Goal: Information Seeking & Learning: Find contact information

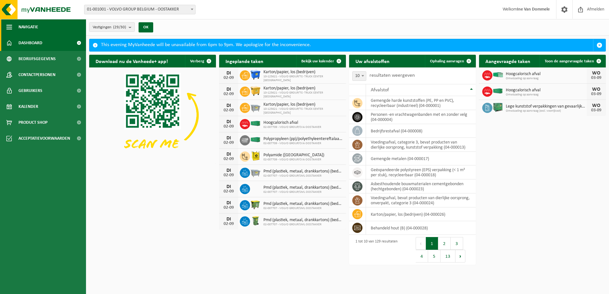
click at [8, 27] on span "button" at bounding box center [9, 27] width 6 height 16
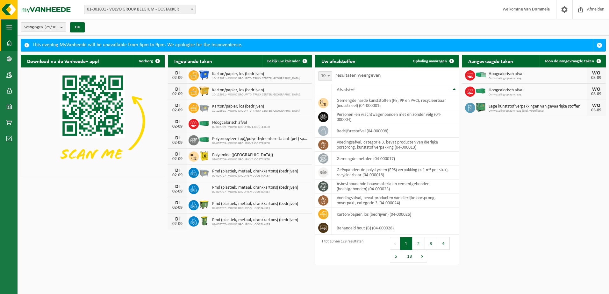
click at [8, 27] on span "button" at bounding box center [9, 27] width 6 height 16
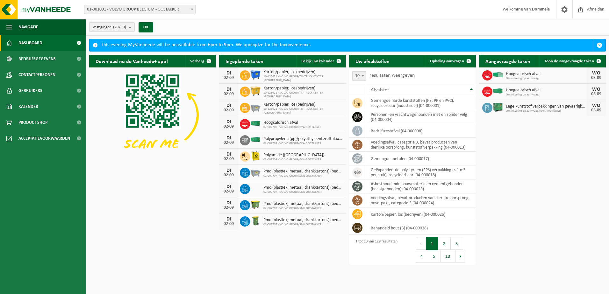
click at [79, 41] on span at bounding box center [79, 43] width 14 height 16
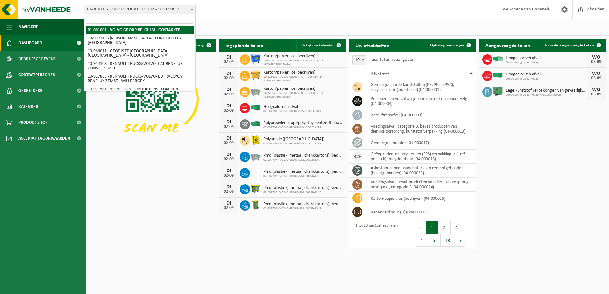
click at [193, 8] on span at bounding box center [192, 9] width 6 height 8
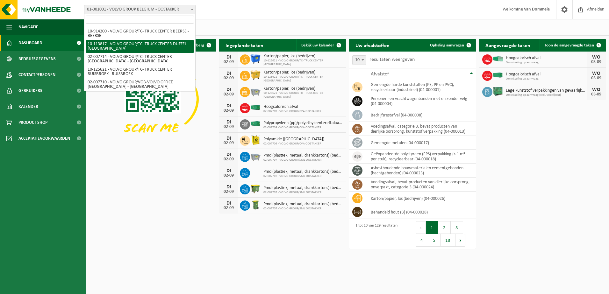
scroll to position [275, 0]
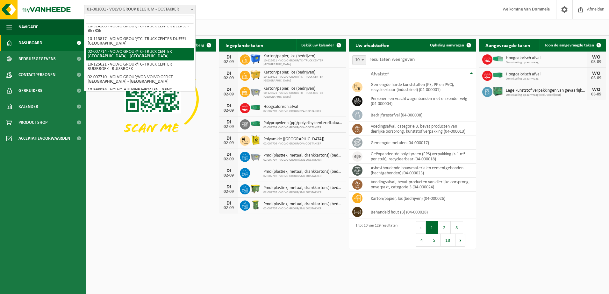
select select "1051"
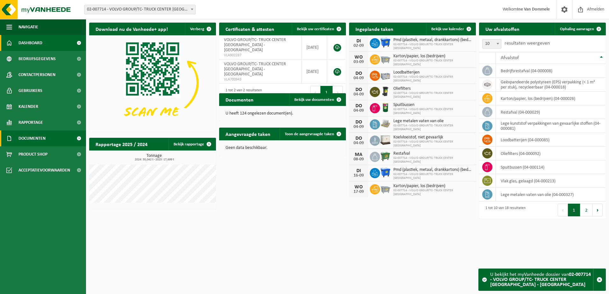
click at [39, 138] on span "Documenten" at bounding box center [31, 139] width 27 height 16
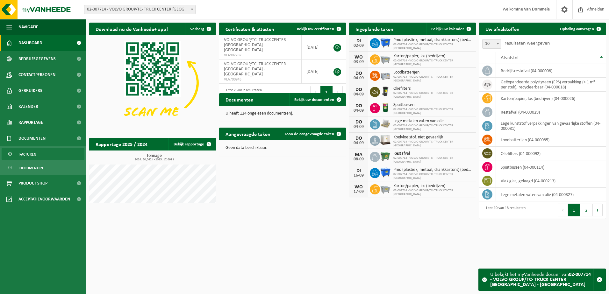
click at [32, 154] on span "Facturen" at bounding box center [27, 154] width 17 height 12
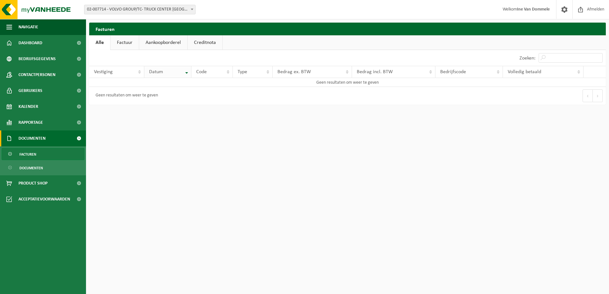
click at [187, 73] on th "Datum" at bounding box center [167, 72] width 47 height 12
click at [27, 168] on span "Documenten" at bounding box center [31, 168] width 24 height 12
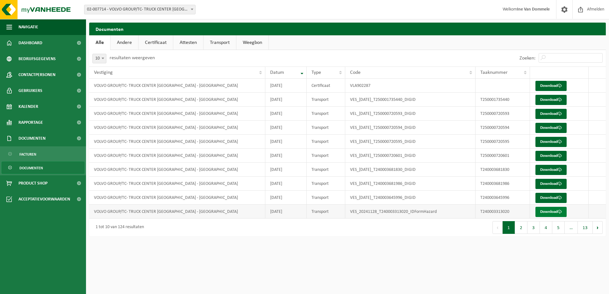
click at [549, 212] on link "Download" at bounding box center [550, 212] width 31 height 10
click at [555, 85] on link "Download" at bounding box center [550, 86] width 31 height 10
click at [123, 41] on link "Andere" at bounding box center [125, 42] width 28 height 15
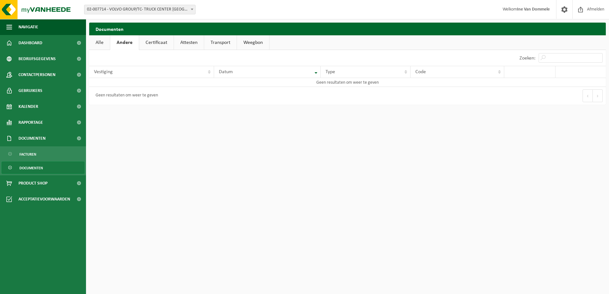
click at [159, 43] on link "Certificaat" at bounding box center [156, 42] width 34 height 15
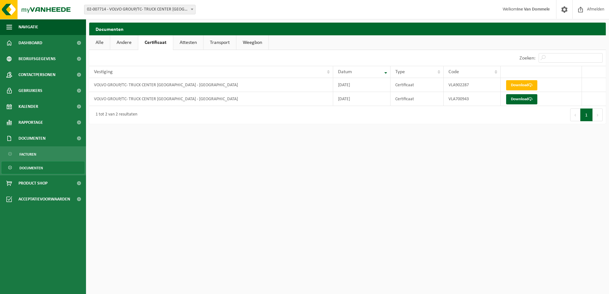
click at [184, 44] on link "Attesten" at bounding box center [188, 42] width 30 height 15
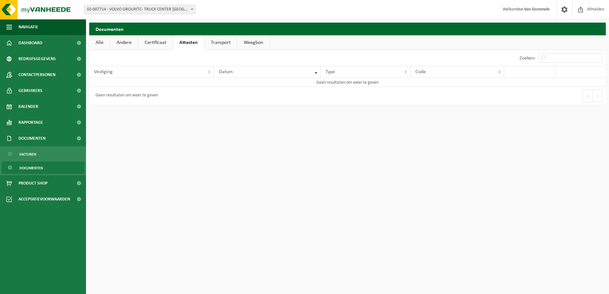
click at [210, 43] on link "Transport" at bounding box center [220, 42] width 32 height 15
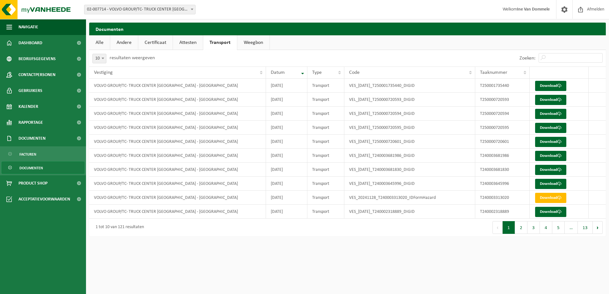
click at [250, 43] on link "Weegbon" at bounding box center [253, 42] width 32 height 15
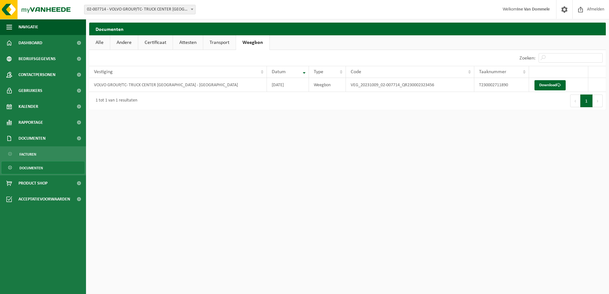
click at [98, 43] on link "Alle" at bounding box center [99, 42] width 21 height 15
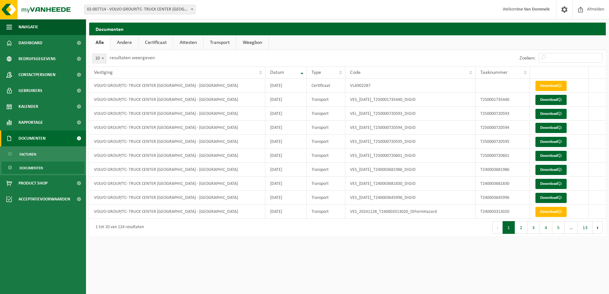
click at [79, 138] on span at bounding box center [79, 139] width 14 height 16
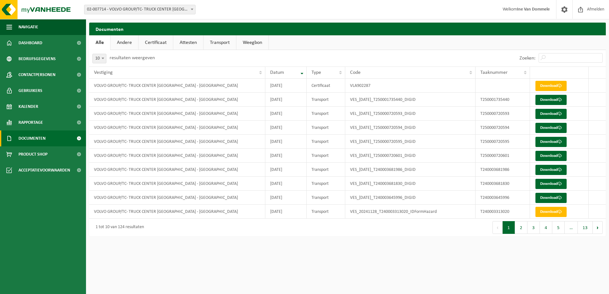
click at [79, 138] on span at bounding box center [79, 139] width 14 height 16
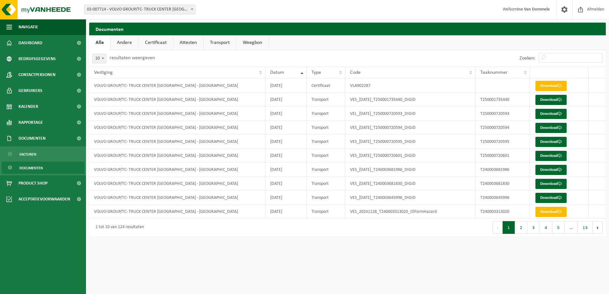
click at [32, 167] on span "Documenten" at bounding box center [31, 168] width 24 height 12
click at [521, 229] on button "2" at bounding box center [521, 227] width 12 height 13
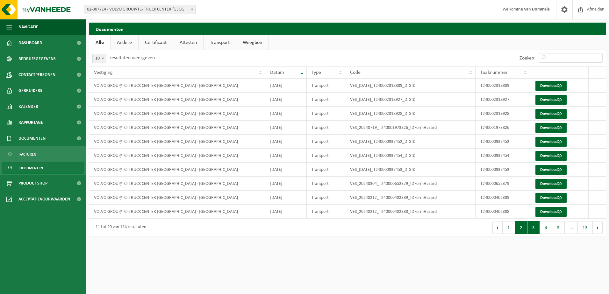
click at [534, 227] on button "3" at bounding box center [533, 227] width 12 height 13
click at [598, 226] on button "Volgende" at bounding box center [598, 227] width 10 height 13
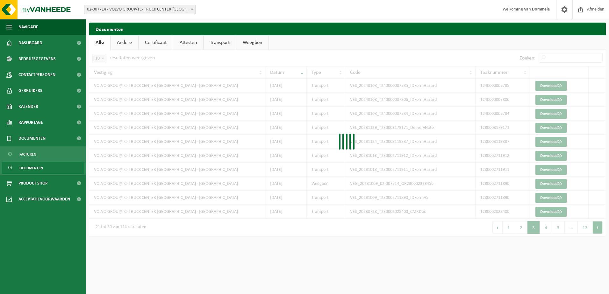
click at [598, 226] on div at bounding box center [347, 143] width 517 height 187
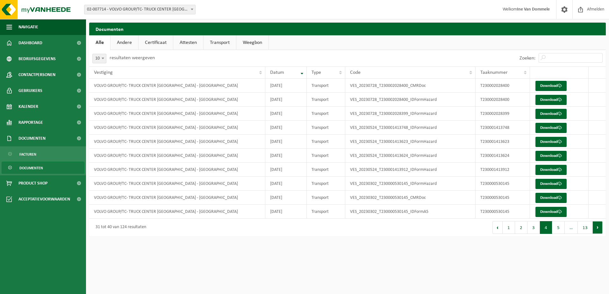
click at [598, 229] on button "Volgende" at bounding box center [598, 227] width 10 height 13
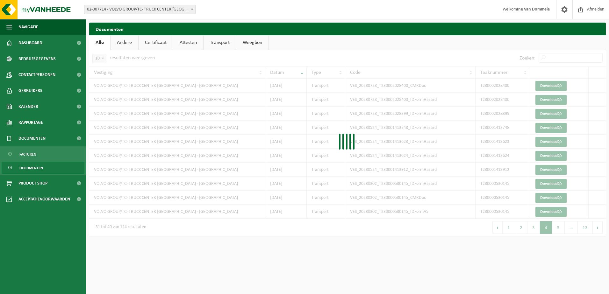
click at [598, 229] on div at bounding box center [347, 143] width 517 height 187
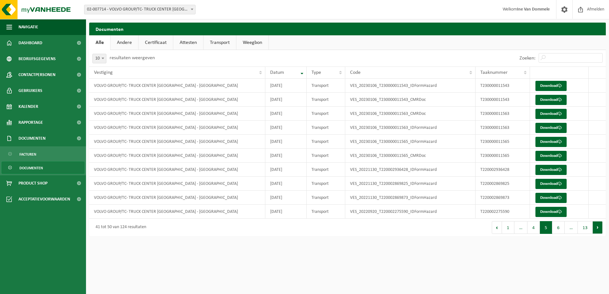
click at [597, 229] on button "Volgende" at bounding box center [598, 227] width 10 height 13
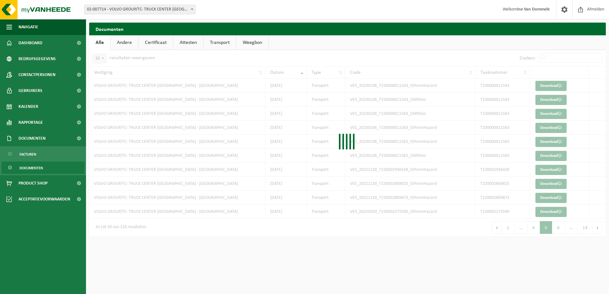
click at [597, 229] on div at bounding box center [347, 143] width 517 height 187
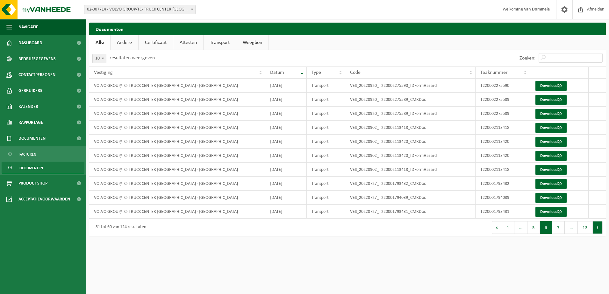
click at [597, 228] on button "Volgende" at bounding box center [598, 227] width 10 height 13
click at [508, 228] on button "1" at bounding box center [508, 227] width 12 height 13
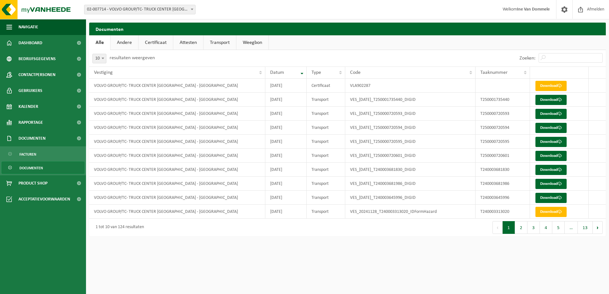
click at [125, 44] on link "Andere" at bounding box center [125, 42] width 28 height 15
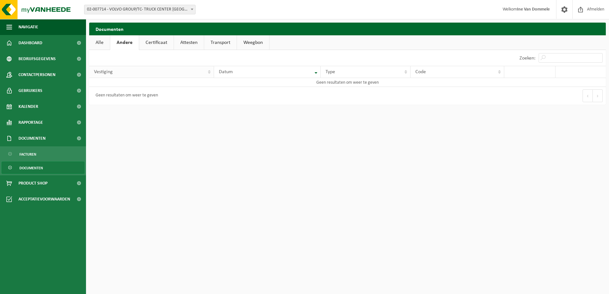
click at [209, 73] on th "Vestiging" at bounding box center [151, 72] width 125 height 12
click at [209, 71] on th "Vestiging" at bounding box center [151, 72] width 125 height 12
click at [160, 41] on link "Certificaat" at bounding box center [156, 42] width 34 height 15
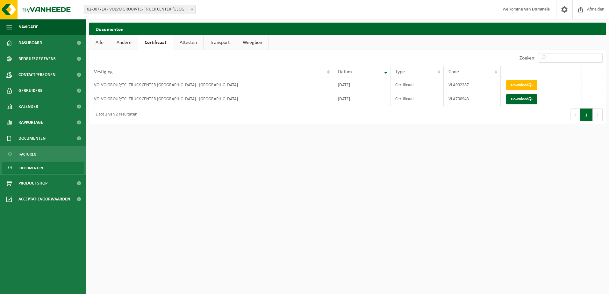
click at [126, 41] on link "Andere" at bounding box center [124, 42] width 28 height 15
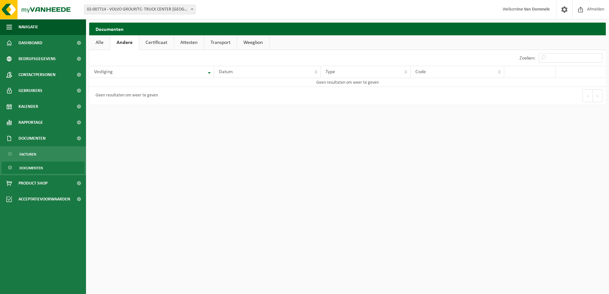
click at [100, 43] on link "Alle" at bounding box center [99, 42] width 21 height 15
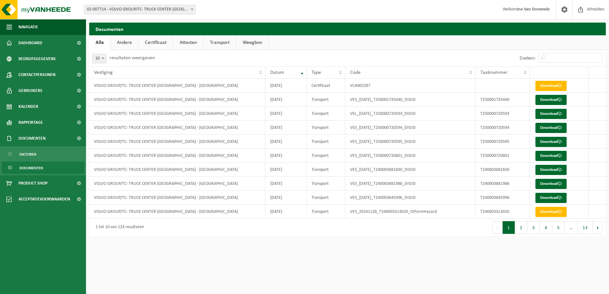
click at [191, 9] on b at bounding box center [192, 10] width 3 height 2
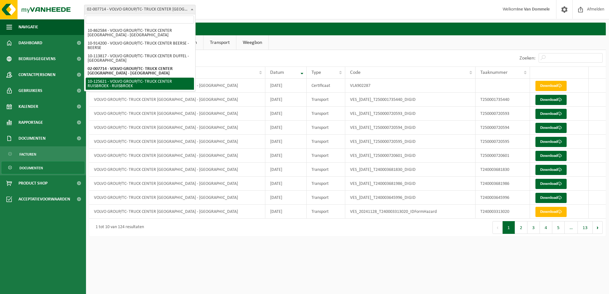
scroll to position [243, 0]
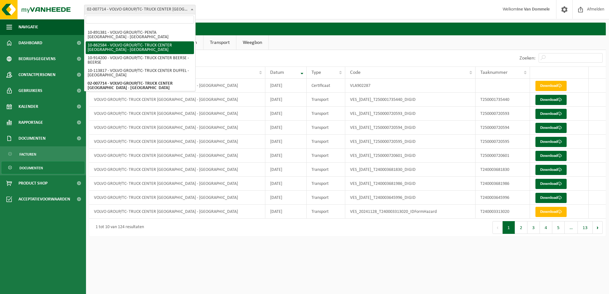
select select "101116"
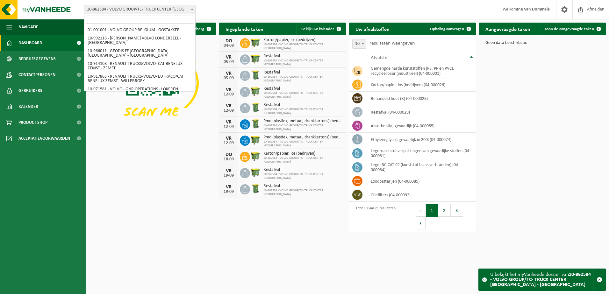
click at [192, 11] on span at bounding box center [192, 9] width 6 height 8
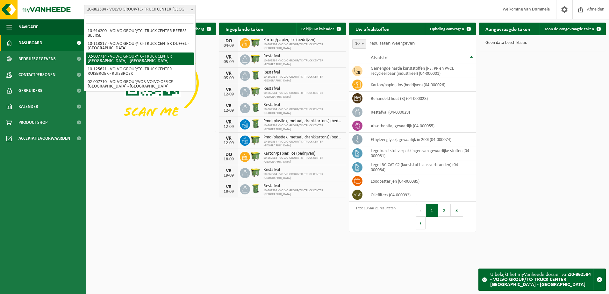
scroll to position [275, 0]
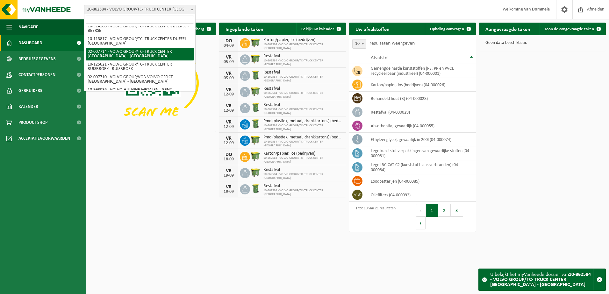
select select "1051"
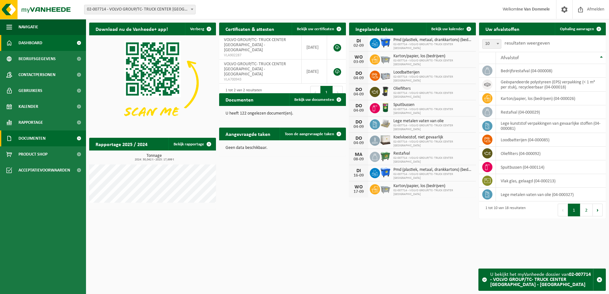
click at [46, 139] on link "Documenten" at bounding box center [43, 139] width 86 height 16
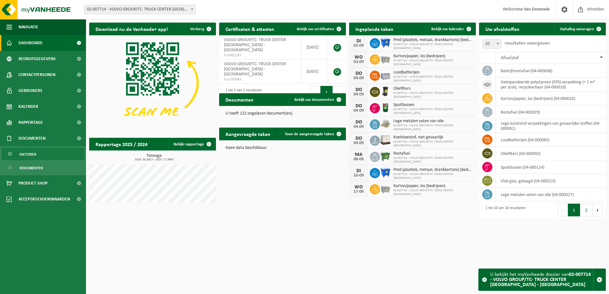
click at [34, 154] on span "Facturen" at bounding box center [27, 154] width 17 height 12
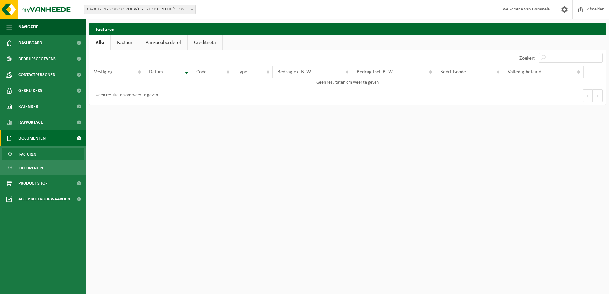
click at [125, 43] on link "Factuur" at bounding box center [125, 42] width 28 height 15
click at [159, 42] on link "Aankoopborderel" at bounding box center [164, 42] width 48 height 15
click at [206, 44] on link "Creditnota" at bounding box center [207, 42] width 35 height 15
click at [168, 41] on link "Aankoopborderel" at bounding box center [163, 42] width 48 height 15
click at [187, 73] on th "Datum" at bounding box center [167, 72] width 47 height 12
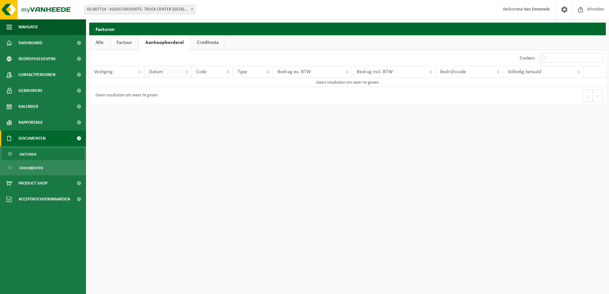
click at [187, 73] on th "Datum" at bounding box center [167, 72] width 47 height 12
click at [99, 43] on link "Alle" at bounding box center [99, 42] width 21 height 15
click at [140, 72] on th "Vestiging" at bounding box center [116, 72] width 55 height 12
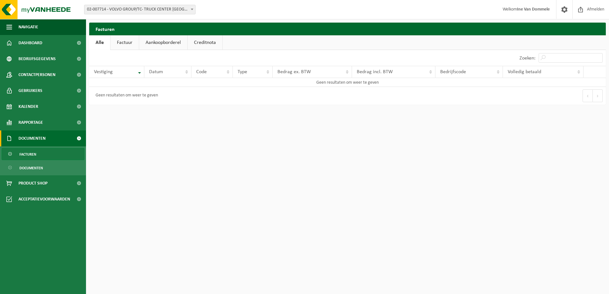
click at [39, 154] on link "Facturen" at bounding box center [43, 154] width 83 height 12
click at [185, 72] on th "Datum" at bounding box center [167, 72] width 47 height 12
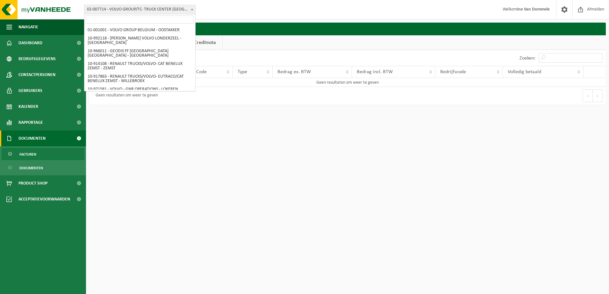
click at [193, 10] on span at bounding box center [192, 9] width 6 height 8
select select "97"
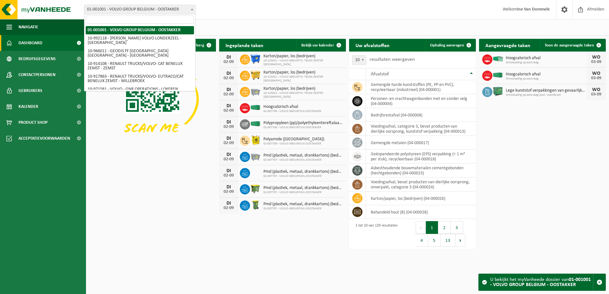
click at [192, 8] on span at bounding box center [192, 9] width 6 height 8
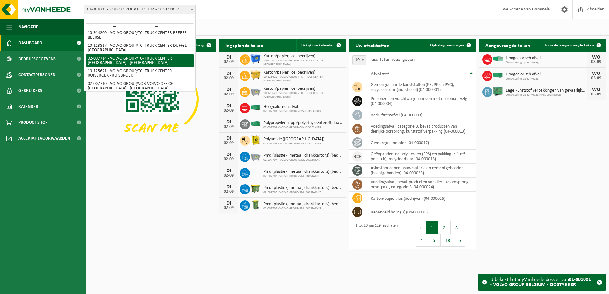
scroll to position [275, 0]
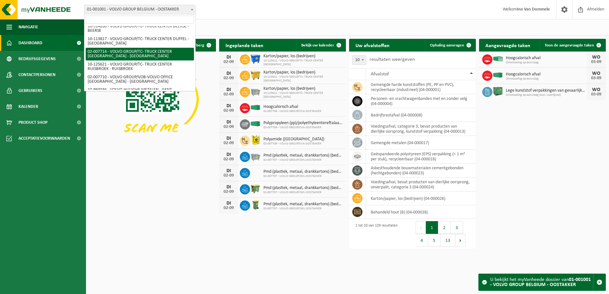
select select "1051"
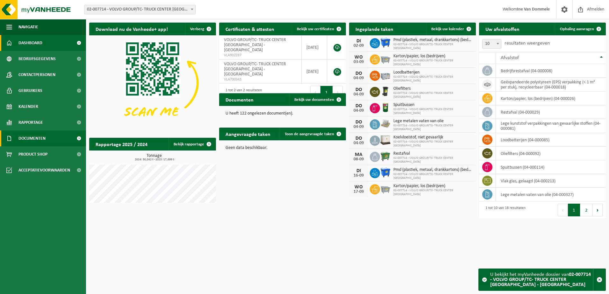
click at [32, 139] on span "Documenten" at bounding box center [31, 139] width 27 height 16
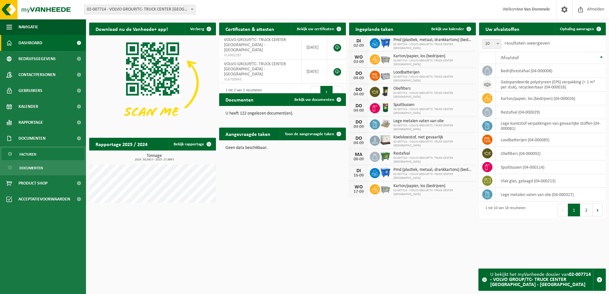
click at [31, 152] on span "Facturen" at bounding box center [27, 154] width 17 height 12
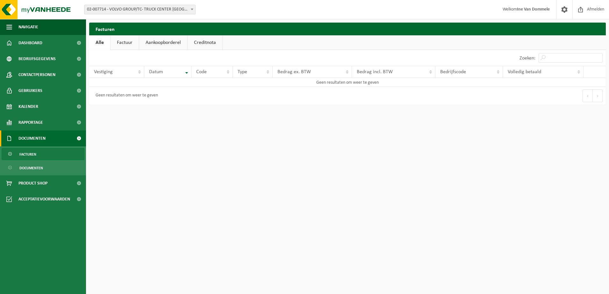
click at [161, 44] on link "Aankoopborderel" at bounding box center [163, 42] width 48 height 15
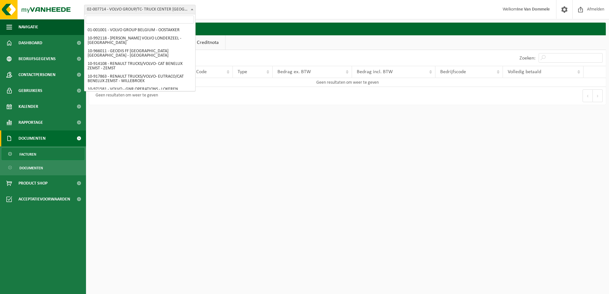
click at [191, 9] on span at bounding box center [192, 9] width 6 height 8
select select "97"
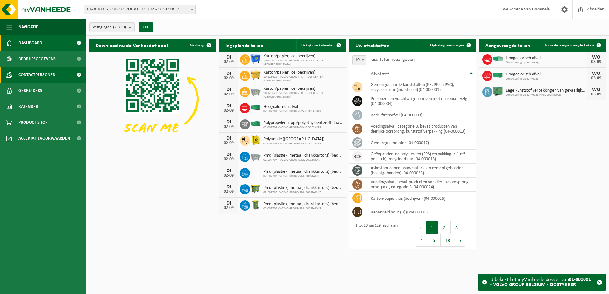
click at [51, 73] on span "Contactpersonen" at bounding box center [36, 75] width 37 height 16
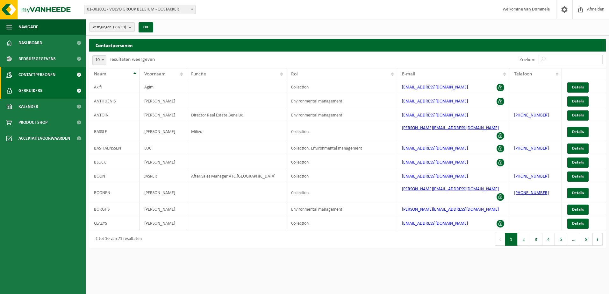
click at [41, 90] on span "Gebruikers" at bounding box center [30, 91] width 24 height 16
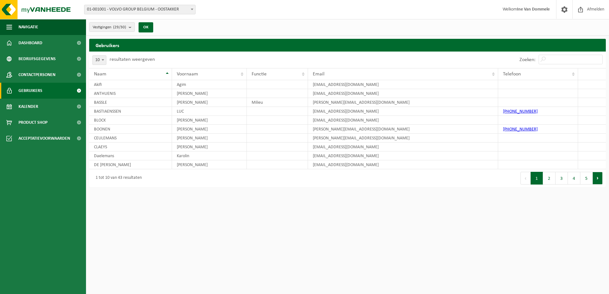
click at [597, 178] on button "Volgende" at bounding box center [598, 178] width 10 height 13
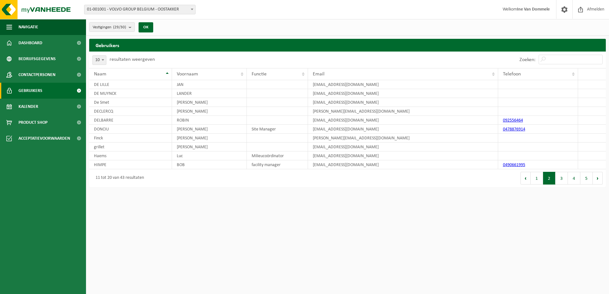
click at [597, 178] on button "Volgende" at bounding box center [598, 178] width 10 height 13
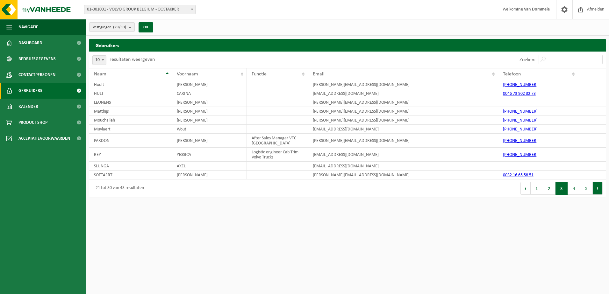
click at [598, 189] on button "Volgende" at bounding box center [598, 188] width 10 height 13
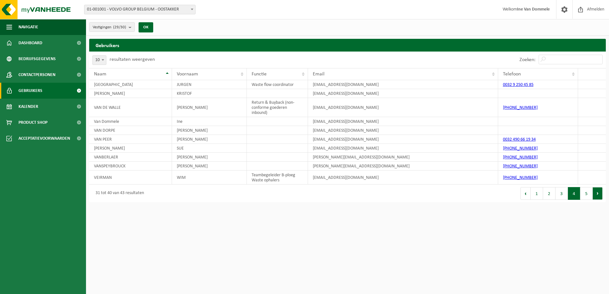
click at [598, 193] on button "Volgende" at bounding box center [598, 193] width 10 height 13
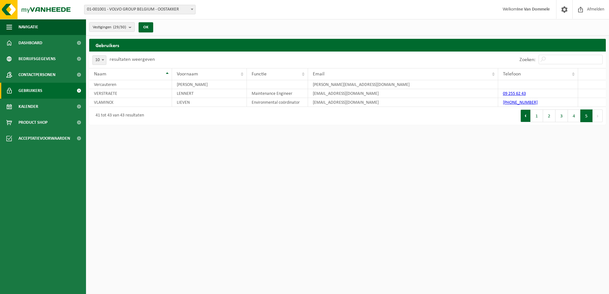
click at [526, 115] on button "Vorige" at bounding box center [525, 116] width 10 height 13
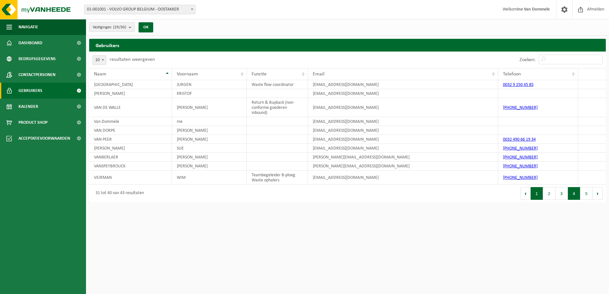
click at [537, 193] on button "1" at bounding box center [537, 193] width 12 height 13
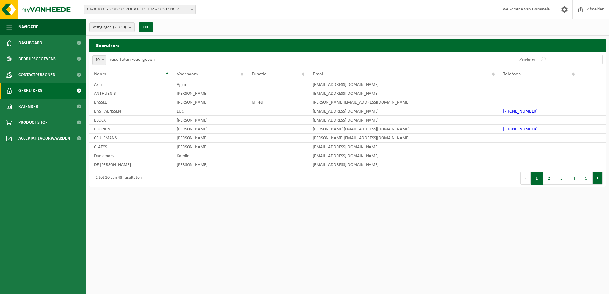
click at [597, 179] on button "Volgende" at bounding box center [598, 178] width 10 height 13
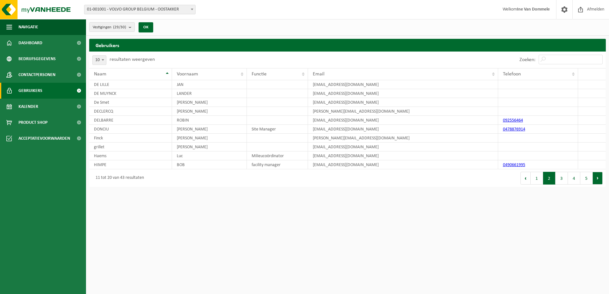
click at [597, 179] on button "Volgende" at bounding box center [598, 178] width 10 height 13
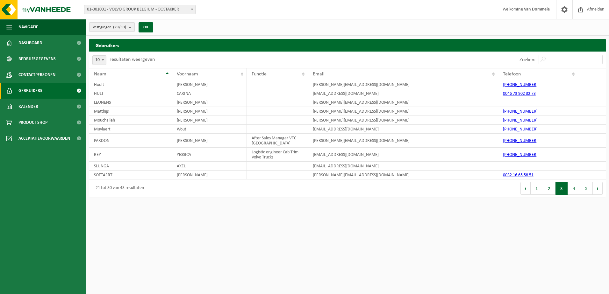
click at [133, 27] on b "submit" at bounding box center [132, 27] width 6 height 9
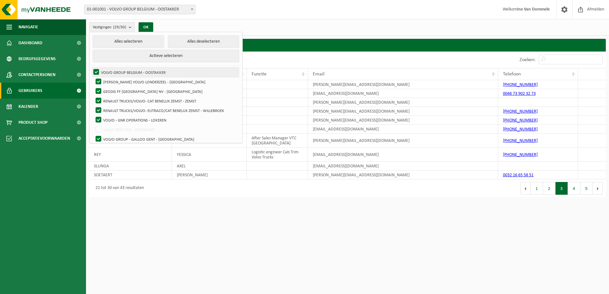
click at [132, 72] on label "VOLVO GROUP BELGIUM - OOSTAKKER" at bounding box center [165, 73] width 147 height 10
click at [91, 68] on input "VOLVO GROUP BELGIUM - OOSTAKKER" at bounding box center [91, 67] width 0 height 0
click at [138, 71] on label "VOLVO GROUP BELGIUM - OOSTAKKER" at bounding box center [165, 73] width 147 height 10
click at [91, 68] on input "VOLVO GROUP BELGIUM - OOSTAKKER" at bounding box center [91, 67] width 0 height 0
click at [185, 42] on button "Alles deselecteren" at bounding box center [203, 41] width 71 height 13
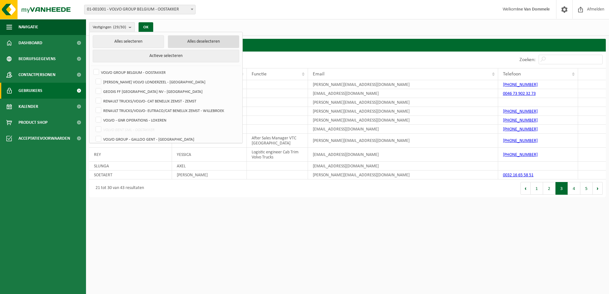
checkbox input "false"
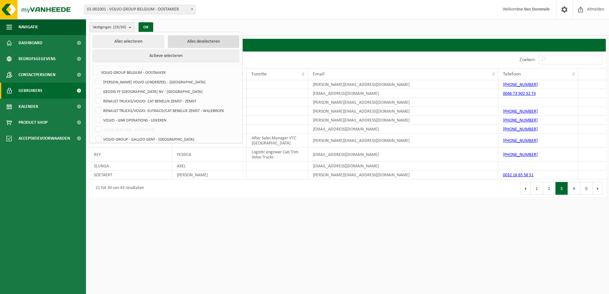
checkbox input "false"
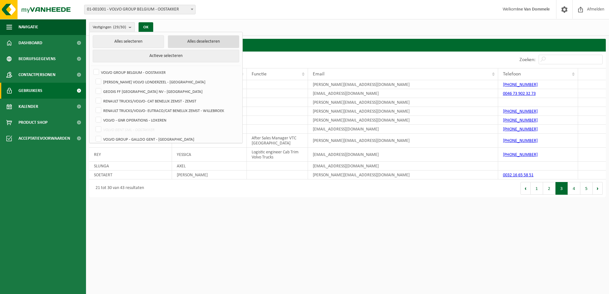
checkbox input "false"
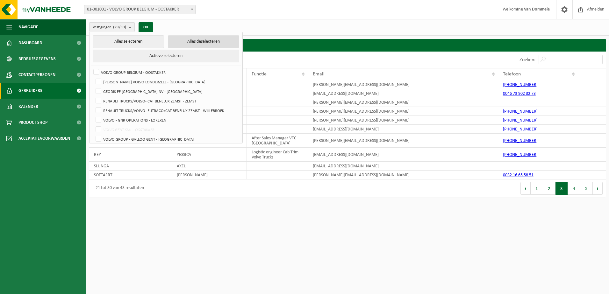
checkbox input "false"
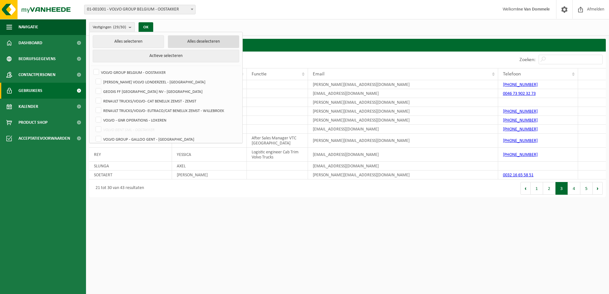
checkbox input "false"
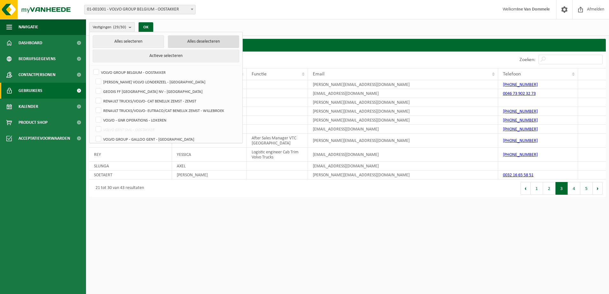
checkbox input "false"
click at [97, 71] on label "VOLVO GROUP BELGIUM - OOSTAKKER" at bounding box center [165, 73] width 147 height 10
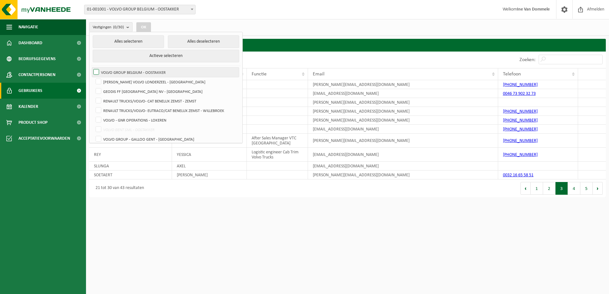
click at [91, 68] on input "VOLVO GROUP BELGIUM - OOSTAKKER" at bounding box center [91, 67] width 0 height 0
checkbox input "true"
click at [147, 25] on button "OK" at bounding box center [143, 27] width 15 height 10
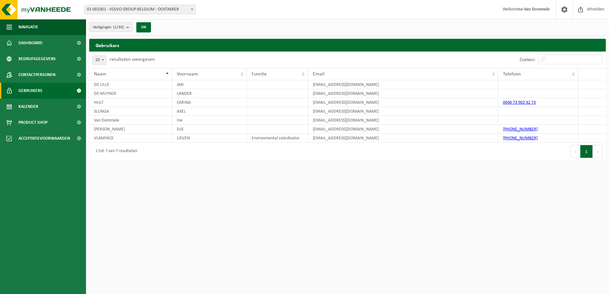
click at [129, 26] on b "submit" at bounding box center [129, 27] width 6 height 9
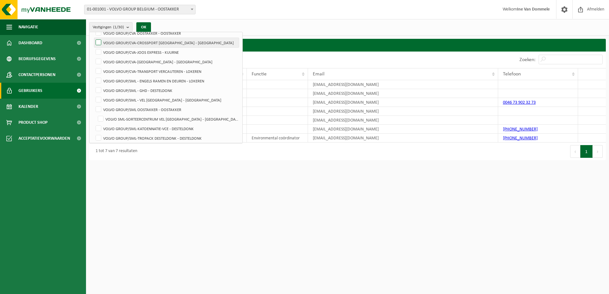
scroll to position [127, 0]
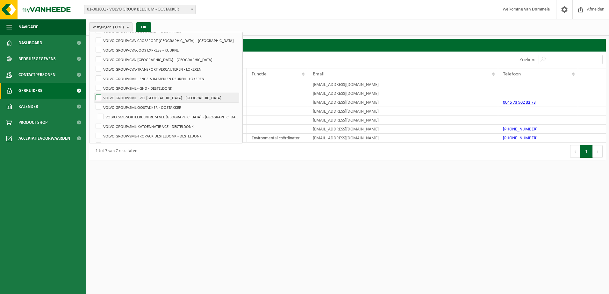
click at [97, 96] on label "VOLVO GROUP/SML - VEL ANTWERPEN - ANTWERPEN" at bounding box center [166, 98] width 145 height 10
click at [93, 93] on input "VOLVO GROUP/SML - VEL ANTWERPEN - ANTWERPEN" at bounding box center [93, 93] width 0 height 0
checkbox input "true"
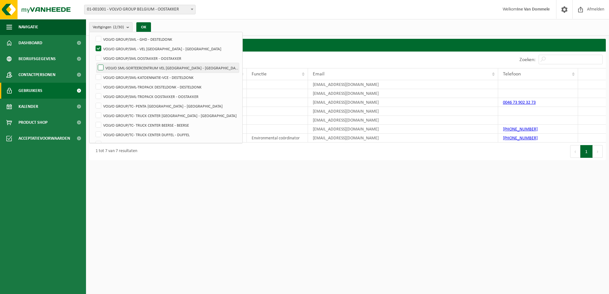
scroll to position [191, 0]
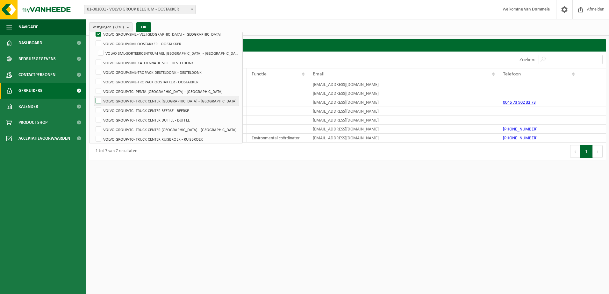
click at [97, 98] on label "VOLVO GROUP/TC- TRUCK CENTER ANTWERPEN - ANTWERPEN" at bounding box center [166, 101] width 145 height 10
click at [93, 96] on input "VOLVO GROUP/TC- TRUCK CENTER ANTWERPEN - ANTWERPEN" at bounding box center [93, 96] width 0 height 0
checkbox input "true"
click at [98, 109] on label "VOLVO GROUP/TC- TRUCK CENTER BEERSE - BEERSE" at bounding box center [166, 111] width 145 height 10
click at [93, 106] on input "VOLVO GROUP/TC- TRUCK CENTER BEERSE - BEERSE" at bounding box center [93, 105] width 0 height 0
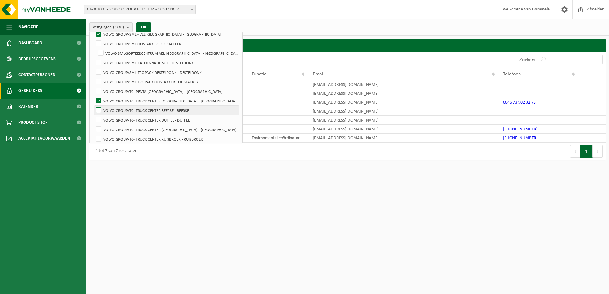
checkbox input "true"
click at [97, 128] on label "VOLVO GROUP/TC- TRUCK CENTER KAMPENHOUT - KAMPENHOUT" at bounding box center [166, 130] width 145 height 10
click at [93, 125] on input "VOLVO GROUP/TC- TRUCK CENTER KAMPENHOUT - KAMPENHOUT" at bounding box center [93, 125] width 0 height 0
checkbox input "true"
click at [97, 138] on label "VOLVO GROUP/TC- TRUCK CENTER RUISBROEK - RUISBROEK" at bounding box center [166, 139] width 145 height 10
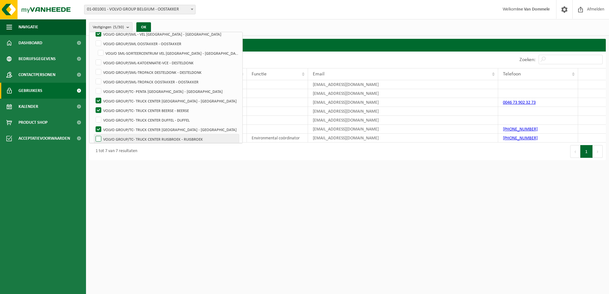
click at [93, 134] on input "VOLVO GROUP/TC- TRUCK CENTER RUISBROEK - RUISBROEK" at bounding box center [93, 134] width 0 height 0
checkbox input "true"
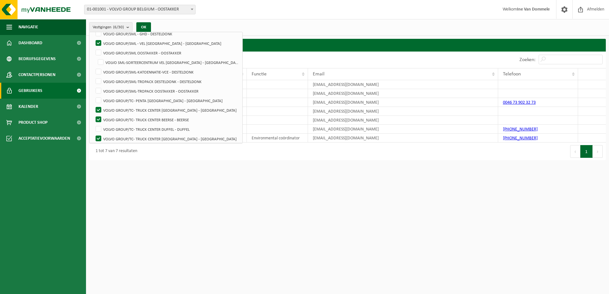
scroll to position [182, 0]
click at [98, 97] on label "VOLVO GROUP/TC- PENTA ANTWERPEN - ANTWERPEN" at bounding box center [166, 101] width 145 height 10
click at [93, 96] on input "VOLVO GROUP/TC- PENTA ANTWERPEN - ANTWERPEN" at bounding box center [93, 96] width 0 height 0
checkbox input "true"
click at [97, 41] on label "VOLVO GROUP/SML - VEL ANTWERPEN - ANTWERPEN" at bounding box center [166, 44] width 145 height 10
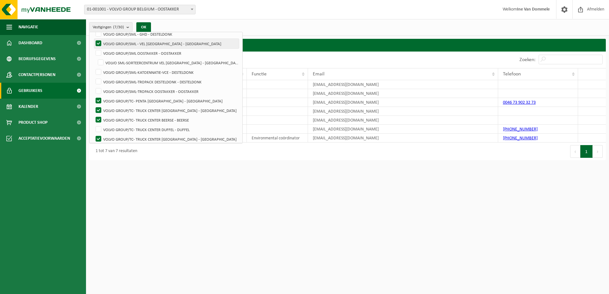
click at [93, 39] on input "VOLVO GROUP/SML - VEL ANTWERPEN - ANTWERPEN" at bounding box center [93, 39] width 0 height 0
checkbox input "false"
click at [102, 61] on label "VOLVO SML-SORTEERCENTRUM VEL ANTWERPEN - ANTWERPEN" at bounding box center [168, 63] width 142 height 10
click at [96, 58] on input "VOLVO SML-SORTEERCENTRUM VEL ANTWERPEN - ANTWERPEN" at bounding box center [95, 58] width 0 height 0
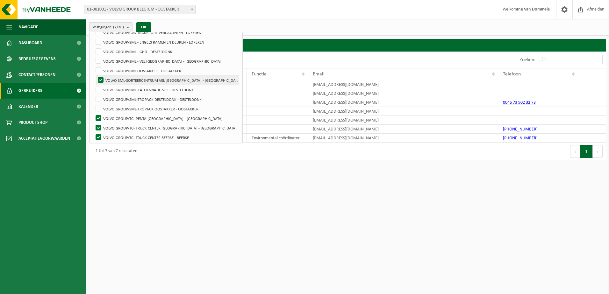
scroll to position [150, 0]
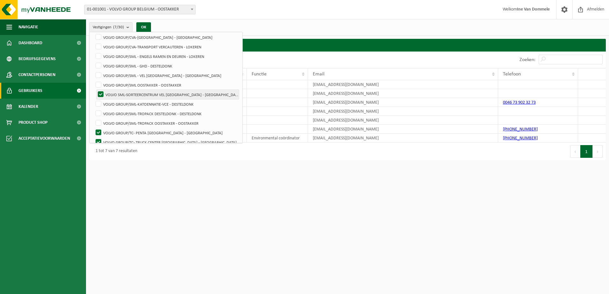
click at [101, 92] on label "VOLVO SML-SORTEERCENTRUM VEL ANTWERPEN - ANTWERPEN" at bounding box center [168, 95] width 142 height 10
click at [96, 90] on input "VOLVO SML-SORTEERCENTRUM VEL ANTWERPEN - ANTWERPEN" at bounding box center [95, 90] width 0 height 0
checkbox input "false"
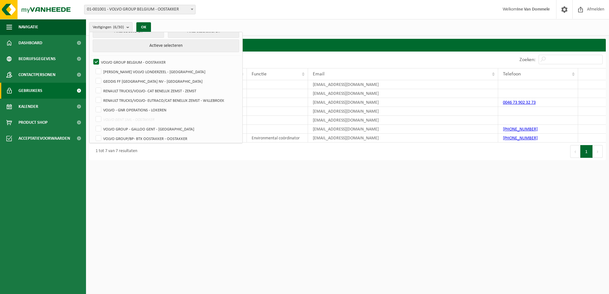
scroll to position [0, 0]
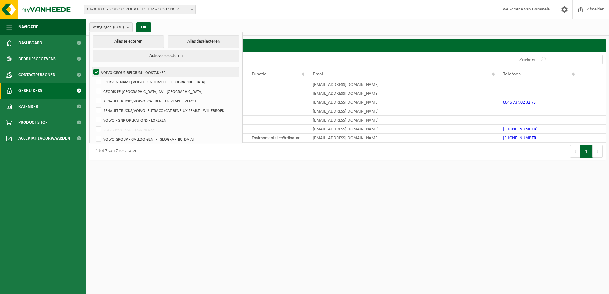
click at [95, 71] on label "VOLVO GROUP BELGIUM - OOSTAKKER" at bounding box center [165, 73] width 147 height 10
click at [91, 68] on input "VOLVO GROUP BELGIUM - OOSTAKKER" at bounding box center [91, 67] width 0 height 0
click at [143, 26] on button "OK" at bounding box center [143, 27] width 15 height 10
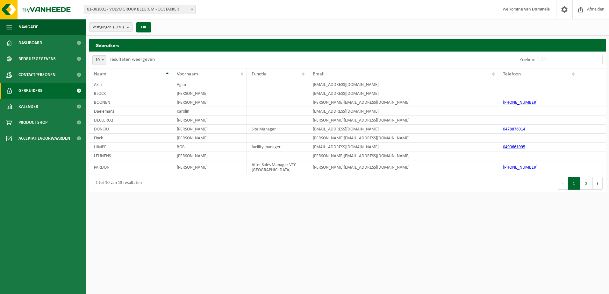
click at [192, 8] on span at bounding box center [192, 9] width 6 height 8
click at [144, 25] on button "OK" at bounding box center [143, 27] width 15 height 10
click at [129, 27] on b "submit" at bounding box center [129, 27] width 6 height 9
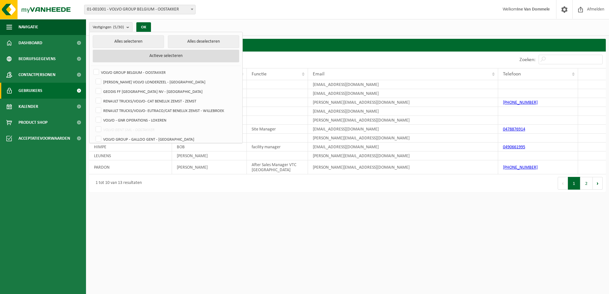
click at [151, 54] on button "Actieve selecteren" at bounding box center [166, 56] width 147 height 13
checkbox input "true"
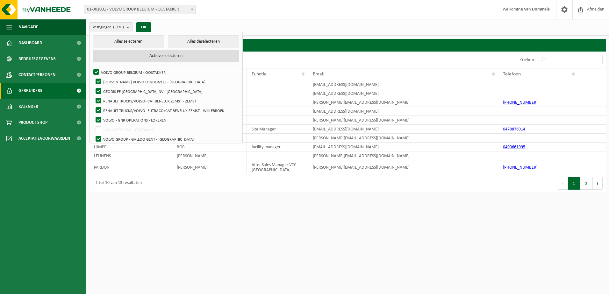
checkbox input "true"
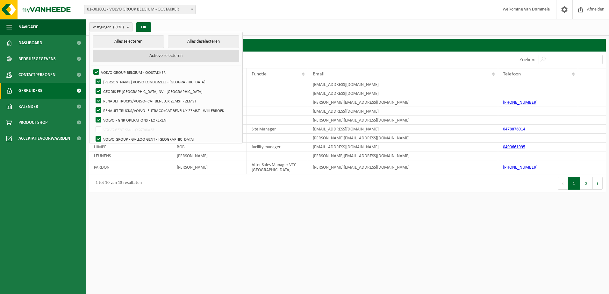
checkbox input "true"
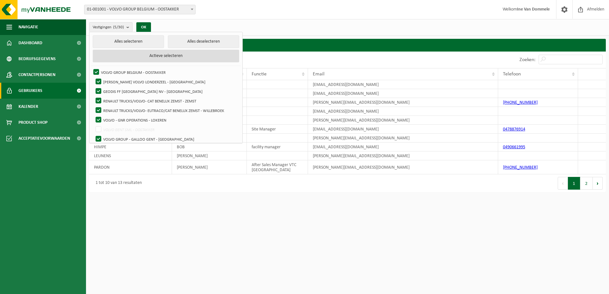
checkbox input "true"
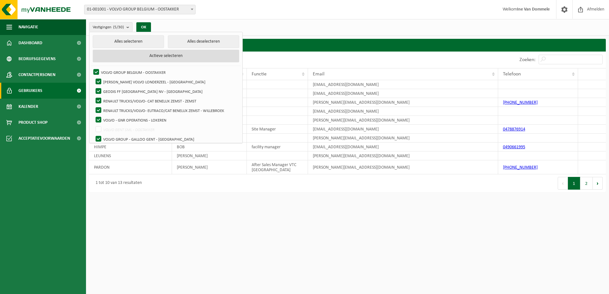
checkbox input "true"
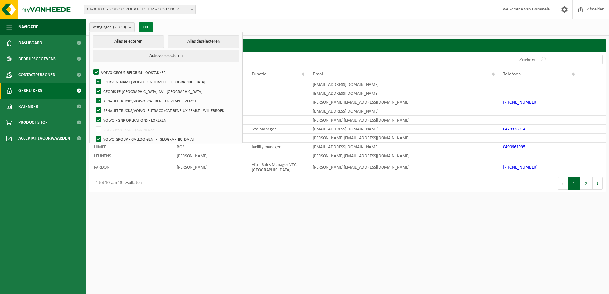
click at [148, 26] on button "OK" at bounding box center [146, 27] width 15 height 10
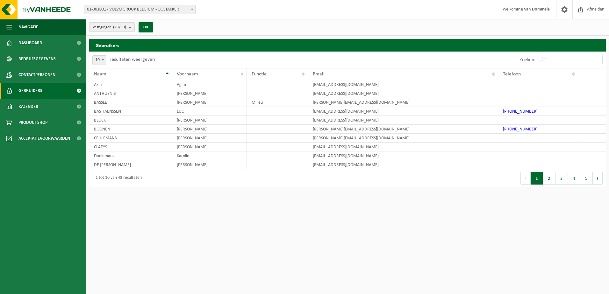
click at [132, 28] on b "submit" at bounding box center [132, 27] width 6 height 9
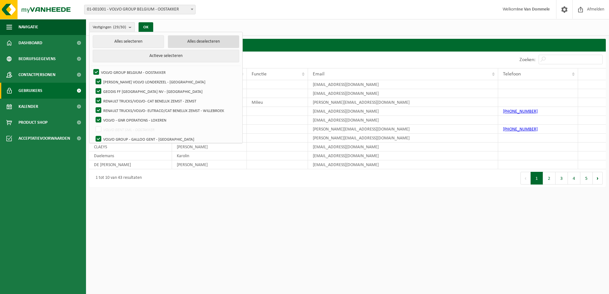
click at [184, 43] on button "Alles deselecteren" at bounding box center [203, 41] width 71 height 13
checkbox input "false"
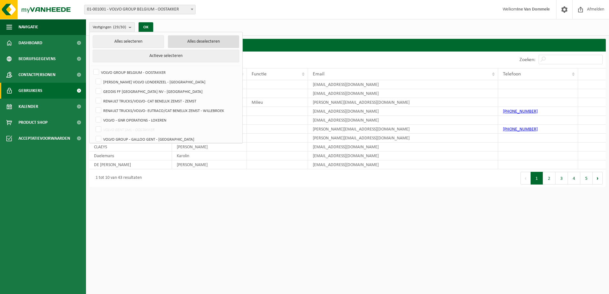
checkbox input "false"
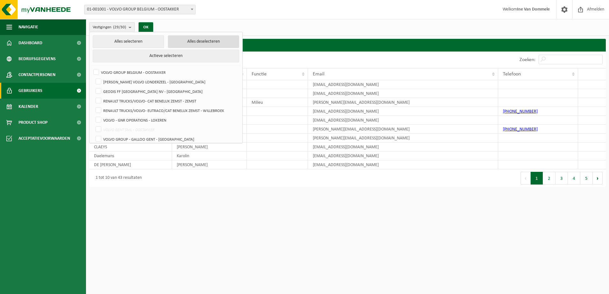
checkbox input "false"
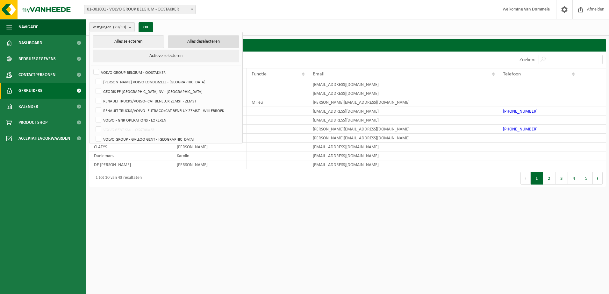
checkbox input "false"
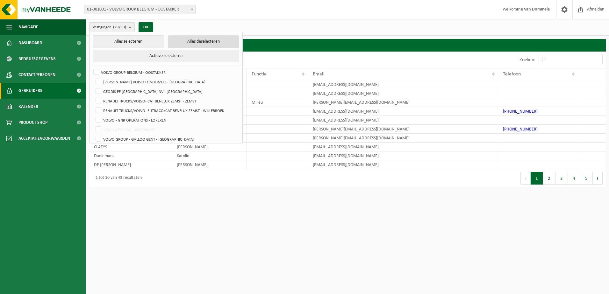
checkbox input "false"
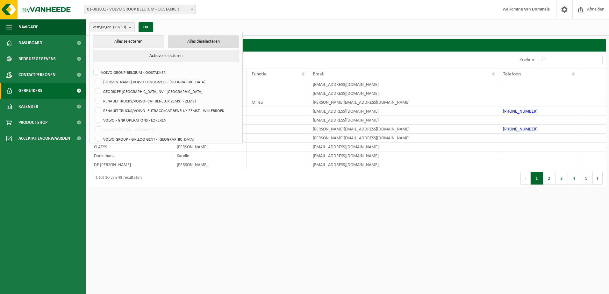
checkbox input "false"
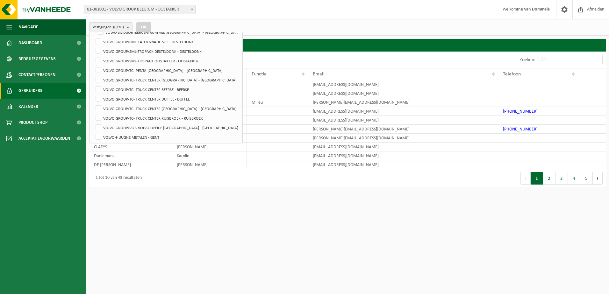
scroll to position [213, 0]
click at [100, 106] on label "VOLVO GROUP/TC- TRUCK CENTER KAMPENHOUT - KAMPENHOUT" at bounding box center [166, 108] width 145 height 10
click at [93, 103] on input "VOLVO GROUP/TC- TRUCK CENTER KAMPENHOUT - KAMPENHOUT" at bounding box center [93, 102] width 0 height 0
checkbox input "true"
click at [146, 25] on button "OK" at bounding box center [143, 27] width 15 height 10
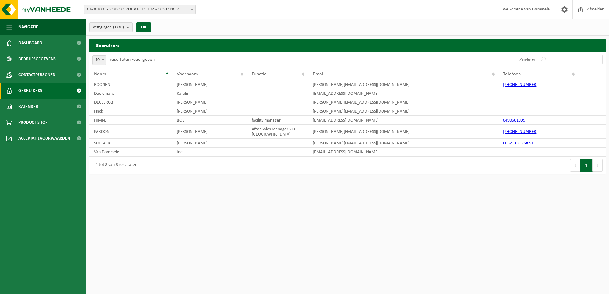
click at [128, 26] on b "submit" at bounding box center [129, 27] width 6 height 9
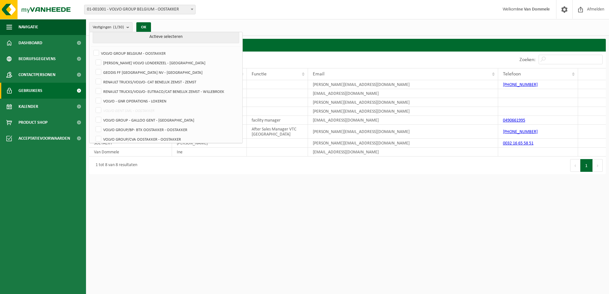
scroll to position [0, 0]
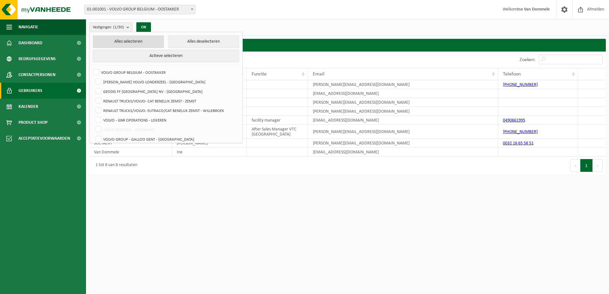
click at [126, 38] on button "Alles selecteren" at bounding box center [128, 41] width 71 height 13
checkbox input "true"
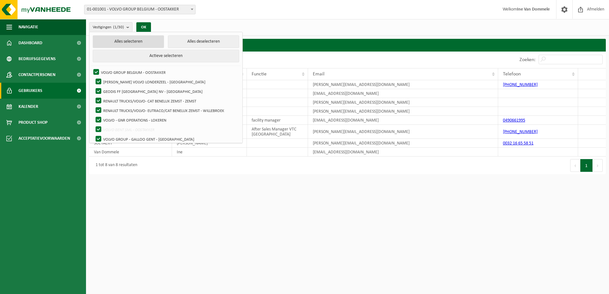
checkbox input "true"
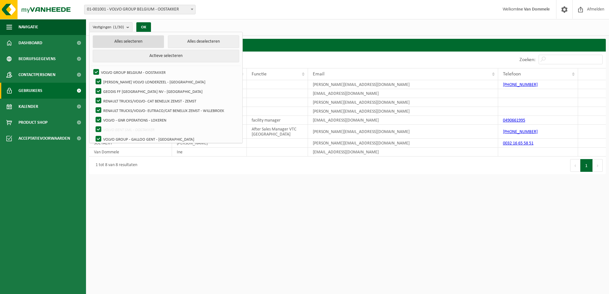
checkbox input "true"
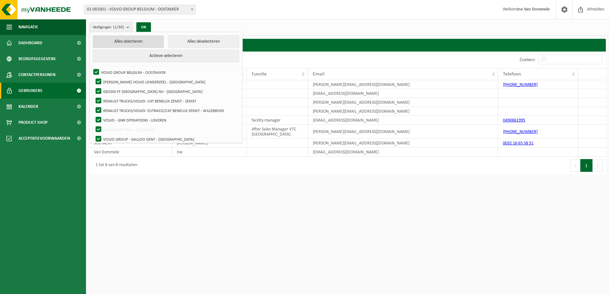
checkbox input "true"
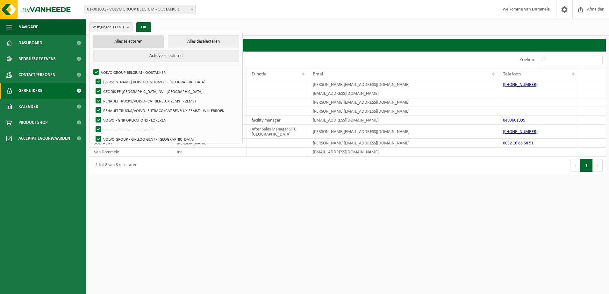
checkbox input "true"
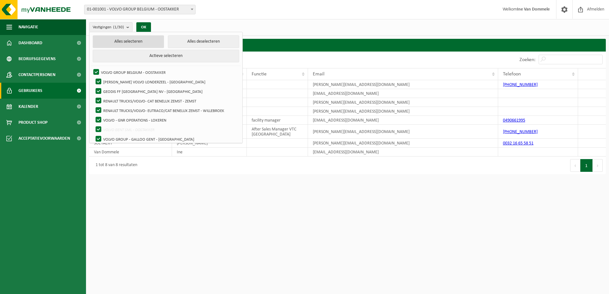
checkbox input "true"
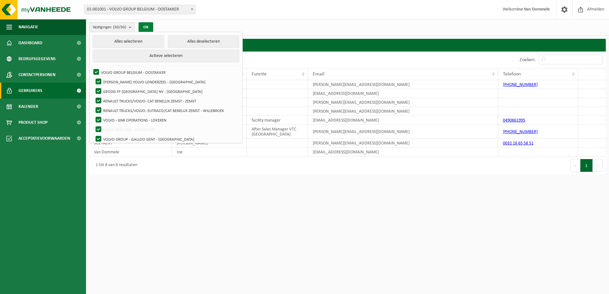
click at [148, 25] on button "OK" at bounding box center [146, 27] width 15 height 10
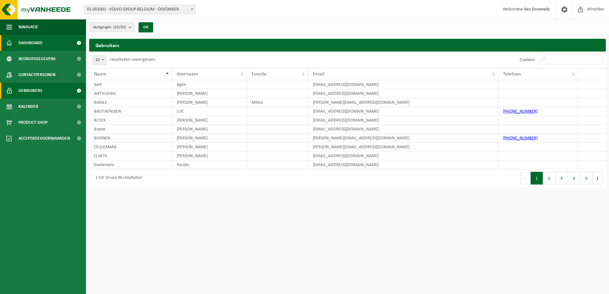
click at [20, 42] on span "Dashboard" at bounding box center [30, 43] width 24 height 16
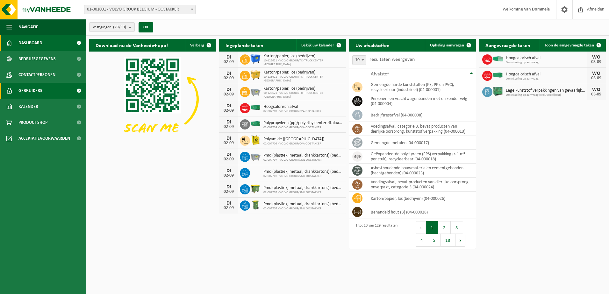
click at [30, 91] on span "Gebruikers" at bounding box center [30, 91] width 24 height 16
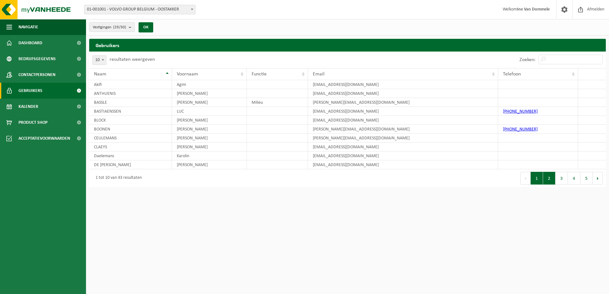
click at [547, 177] on button "2" at bounding box center [549, 178] width 12 height 13
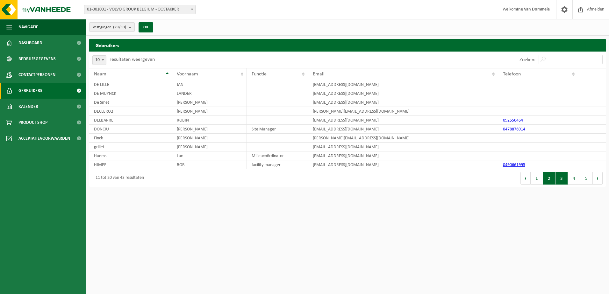
click at [563, 180] on button "3" at bounding box center [562, 178] width 12 height 13
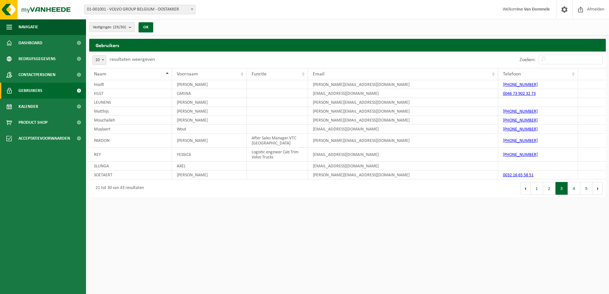
click at [576, 189] on button "4" at bounding box center [574, 188] width 12 height 13
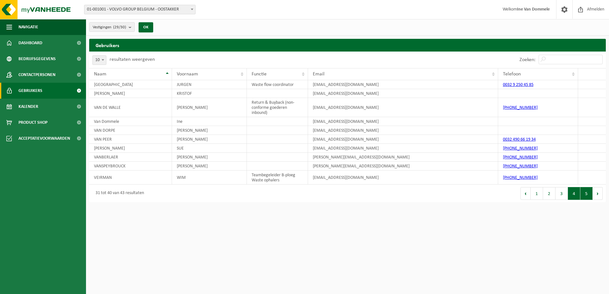
click at [586, 193] on button "5" at bounding box center [586, 193] width 12 height 13
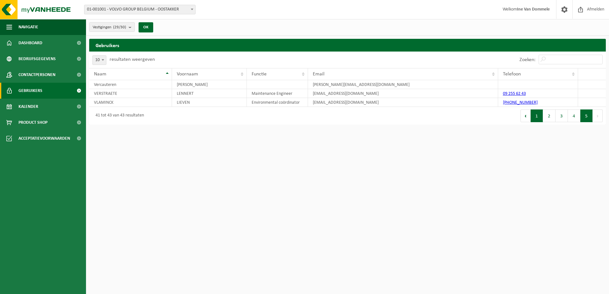
click at [539, 117] on button "1" at bounding box center [537, 116] width 12 height 13
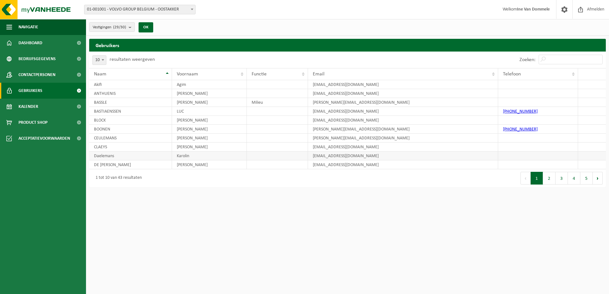
click at [195, 156] on td "Karolin" at bounding box center [209, 156] width 75 height 9
click at [118, 156] on td "Daelemans" at bounding box center [130, 156] width 83 height 9
click at [323, 156] on td "karolin.daelemans@volvo.com" at bounding box center [403, 156] width 190 height 9
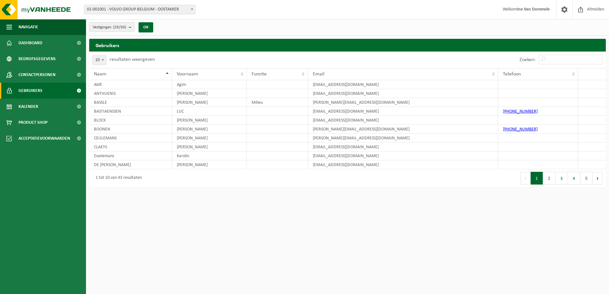
drag, startPoint x: 323, startPoint y: 156, endPoint x: 257, endPoint y: 192, distance: 75.7
click at [257, 192] on html "Vestiging: 01-001001 - VOLVO GROUP BELGIUM - OOSTAKKER 10-992118 - AUTOVIL VOLV…" at bounding box center [304, 147] width 609 height 294
click at [48, 59] on span "Bedrijfsgegevens" at bounding box center [36, 59] width 37 height 16
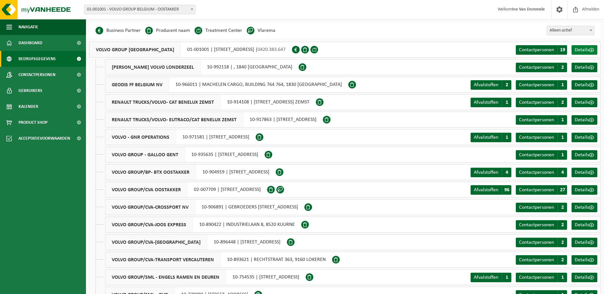
click at [585, 49] on span "Details" at bounding box center [582, 49] width 14 height 5
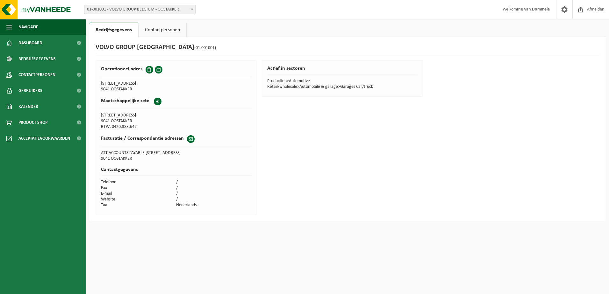
click at [161, 29] on link "Contactpersonen" at bounding box center [163, 30] width 48 height 15
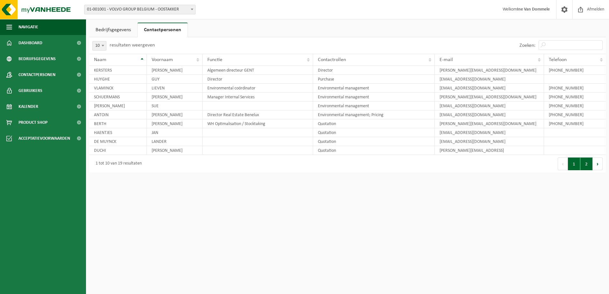
click at [588, 166] on button "2" at bounding box center [586, 164] width 12 height 13
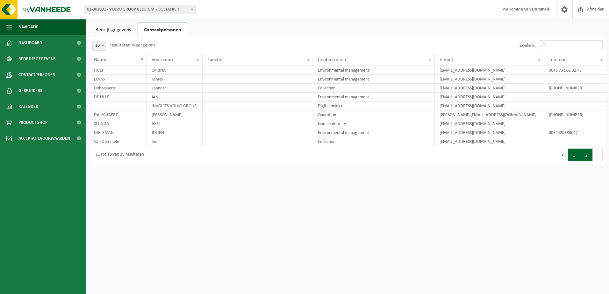
click at [572, 157] on button "1" at bounding box center [574, 155] width 12 height 13
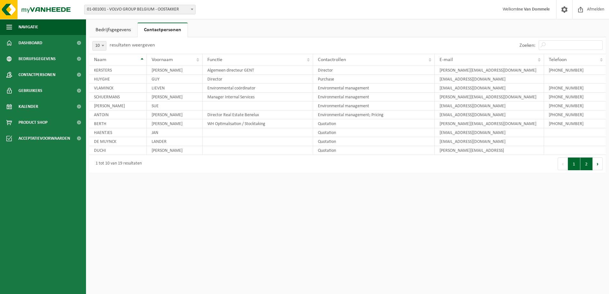
click at [588, 165] on button "2" at bounding box center [586, 164] width 12 height 13
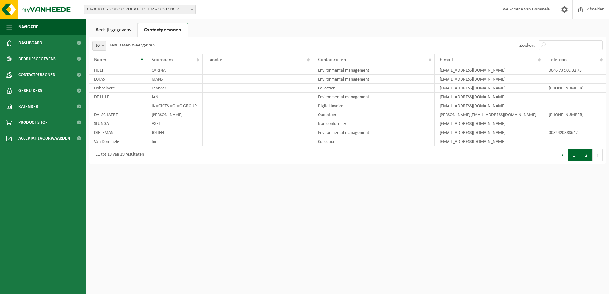
click at [574, 155] on button "1" at bounding box center [574, 155] width 12 height 13
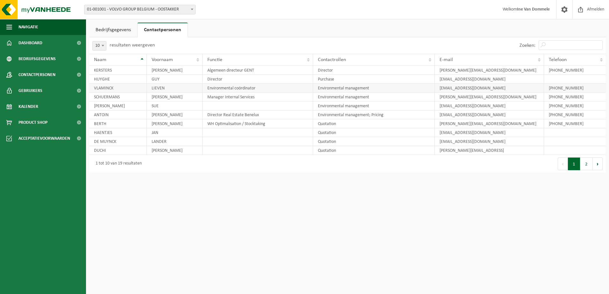
click at [490, 88] on td "[EMAIL_ADDRESS][DOMAIN_NAME]" at bounding box center [489, 88] width 109 height 9
click at [490, 89] on td "[EMAIL_ADDRESS][DOMAIN_NAME]" at bounding box center [489, 88] width 109 height 9
